Goal: Information Seeking & Learning: Compare options

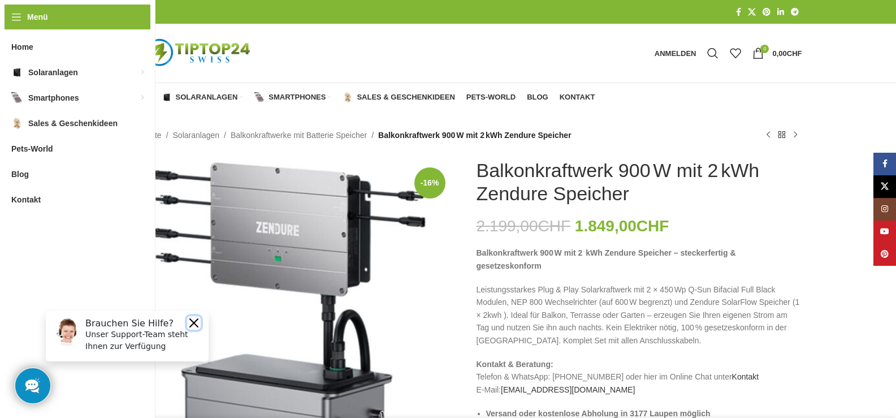
click at [190, 321] on button "Close" at bounding box center [194, 323] width 14 height 14
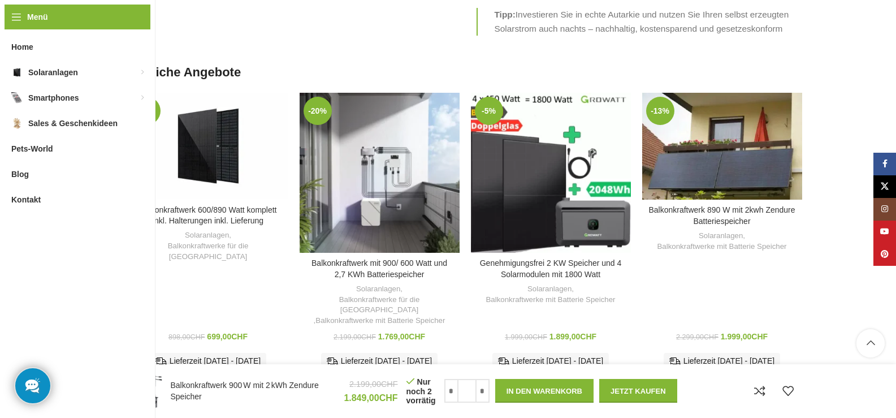
scroll to position [2656, 0]
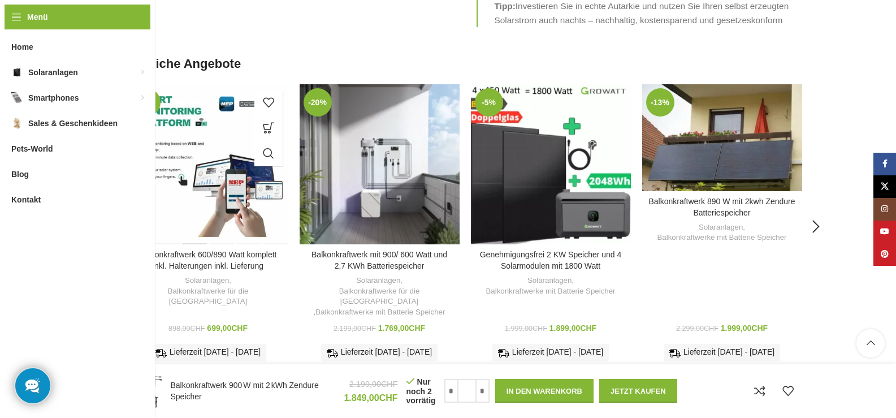
click at [196, 124] on div "Balkonkraftwerk 600/890 Watt komplett inkl. Halterungen inkl. Lieferung" at bounding box center [194, 164] width 27 height 160
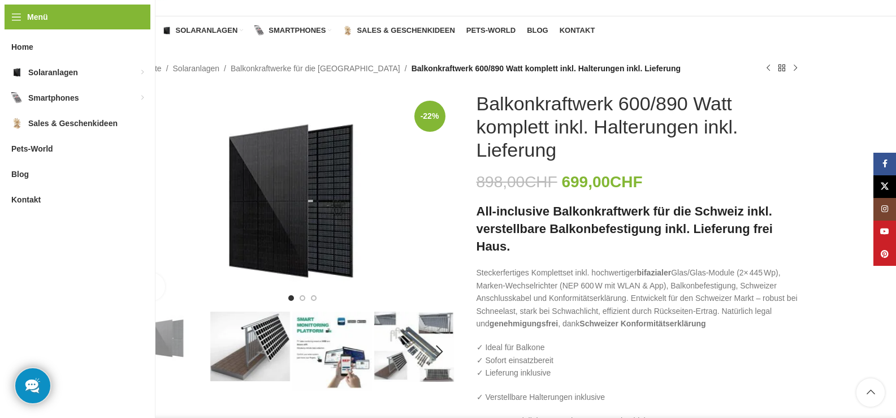
scroll to position [57, 0]
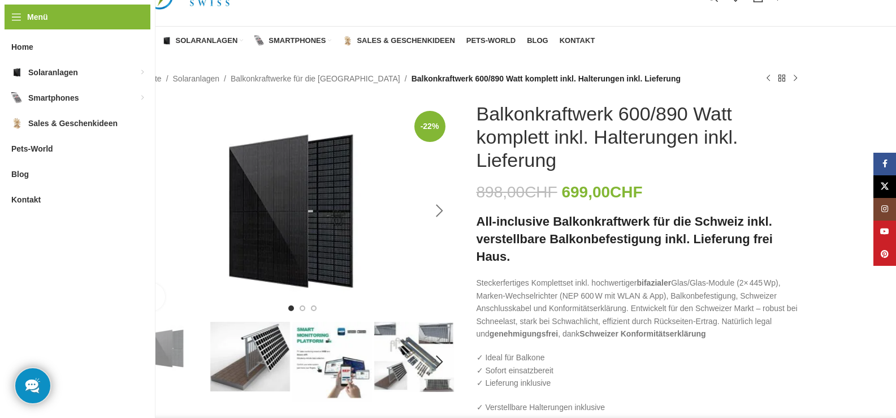
click at [438, 213] on div "Next slide" at bounding box center [440, 211] width 28 height 28
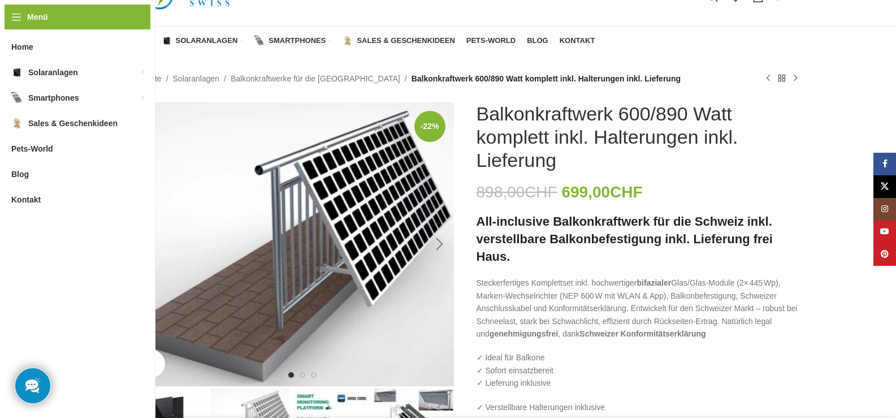
click at [440, 244] on div "Next slide" at bounding box center [440, 244] width 28 height 28
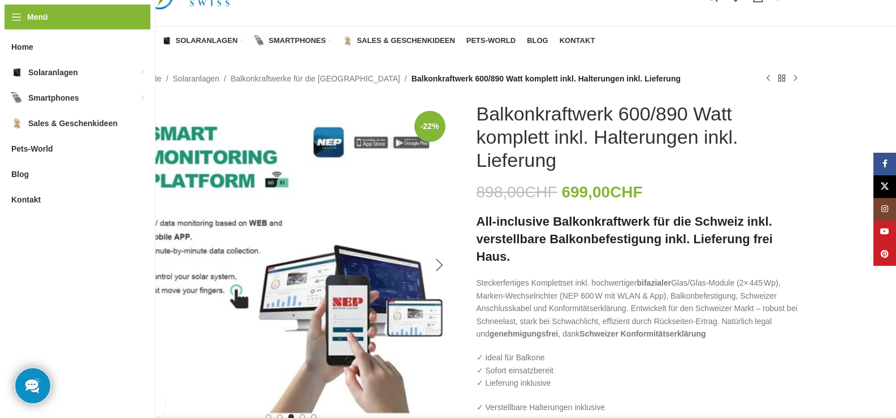
click at [440, 261] on div "Next slide" at bounding box center [440, 265] width 28 height 28
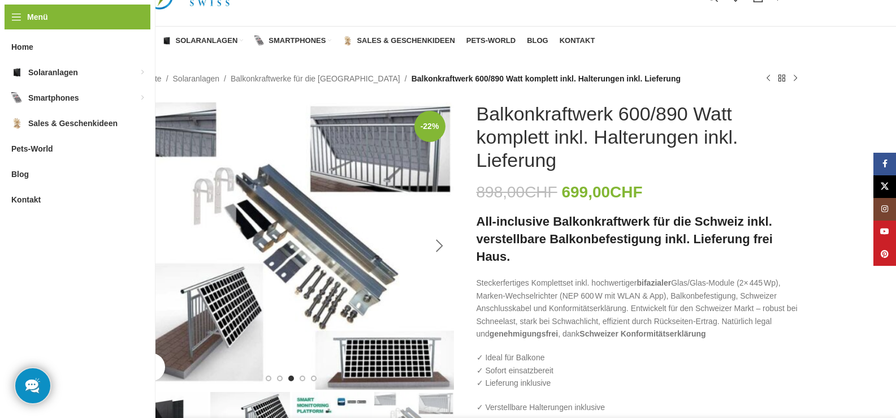
click at [440, 244] on div "Next slide" at bounding box center [440, 246] width 28 height 28
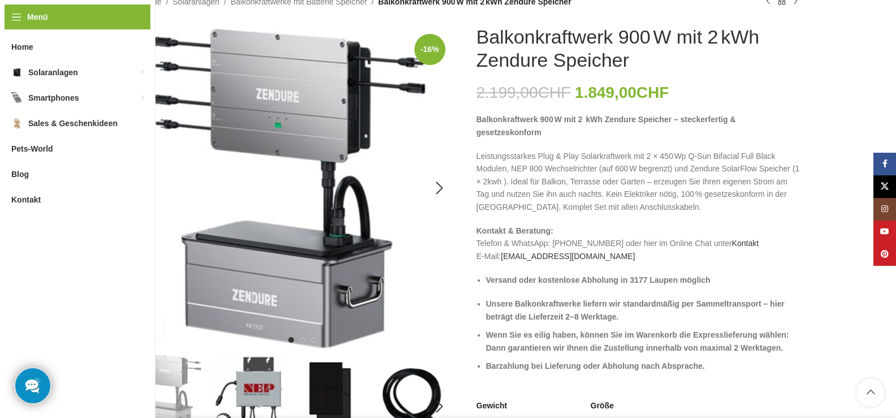
scroll to position [113, 0]
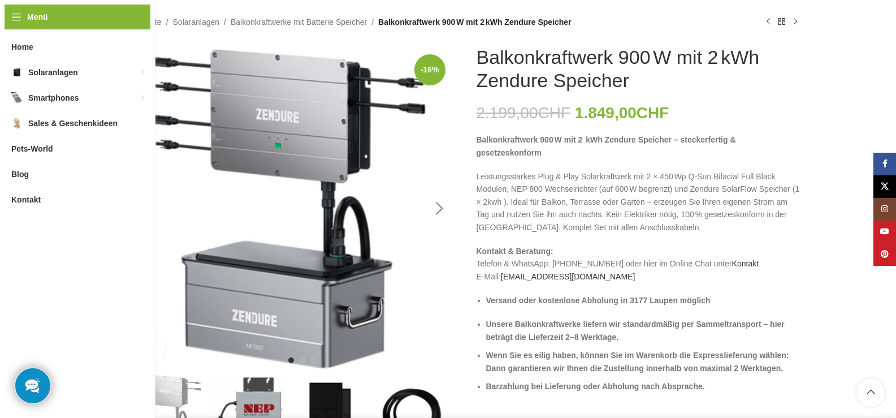
click at [439, 209] on div "Next slide" at bounding box center [440, 208] width 28 height 28
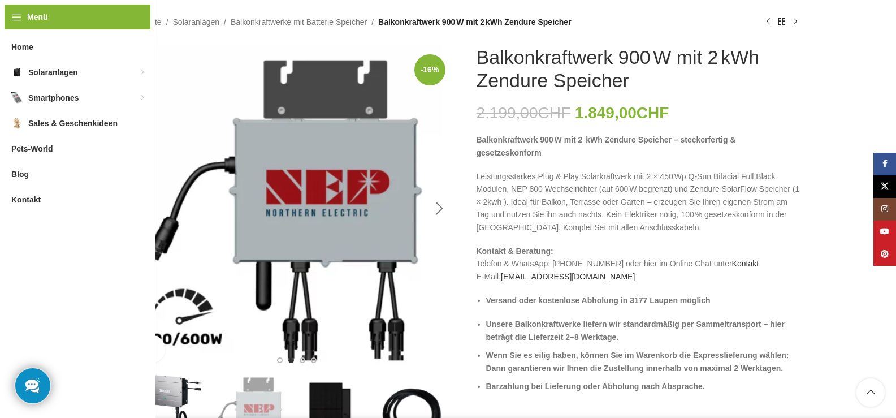
click at [442, 209] on div "Next slide" at bounding box center [440, 208] width 28 height 28
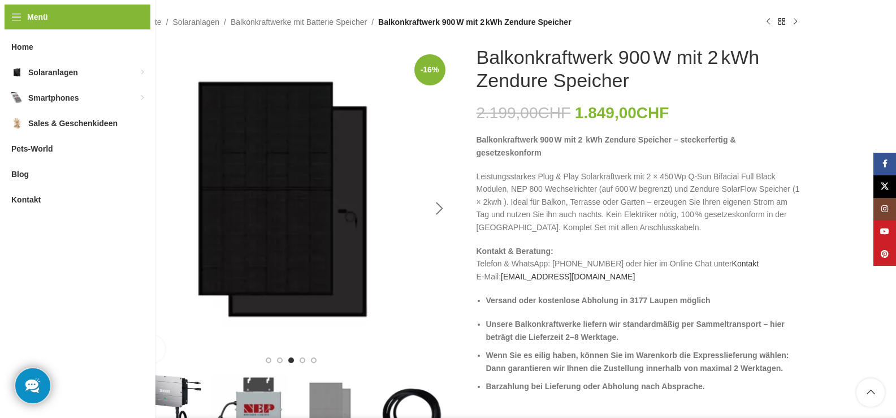
click at [441, 209] on div "Next slide" at bounding box center [440, 208] width 28 height 28
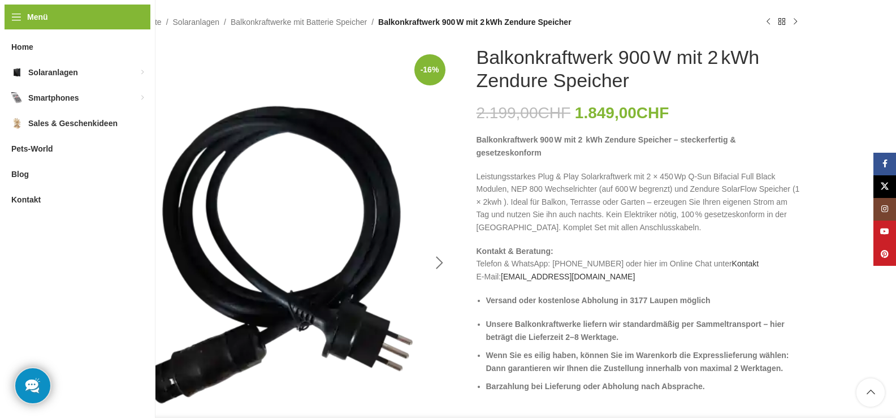
click at [440, 263] on div "Next slide" at bounding box center [440, 263] width 28 height 28
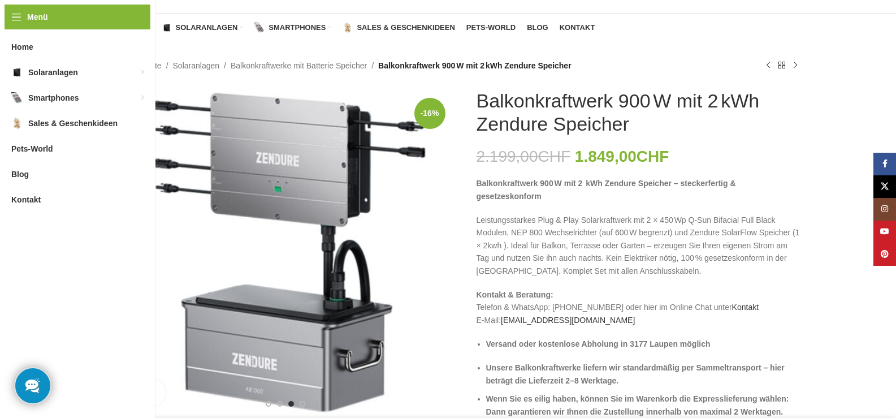
scroll to position [57, 0]
